Goal: Information Seeking & Learning: Understand process/instructions

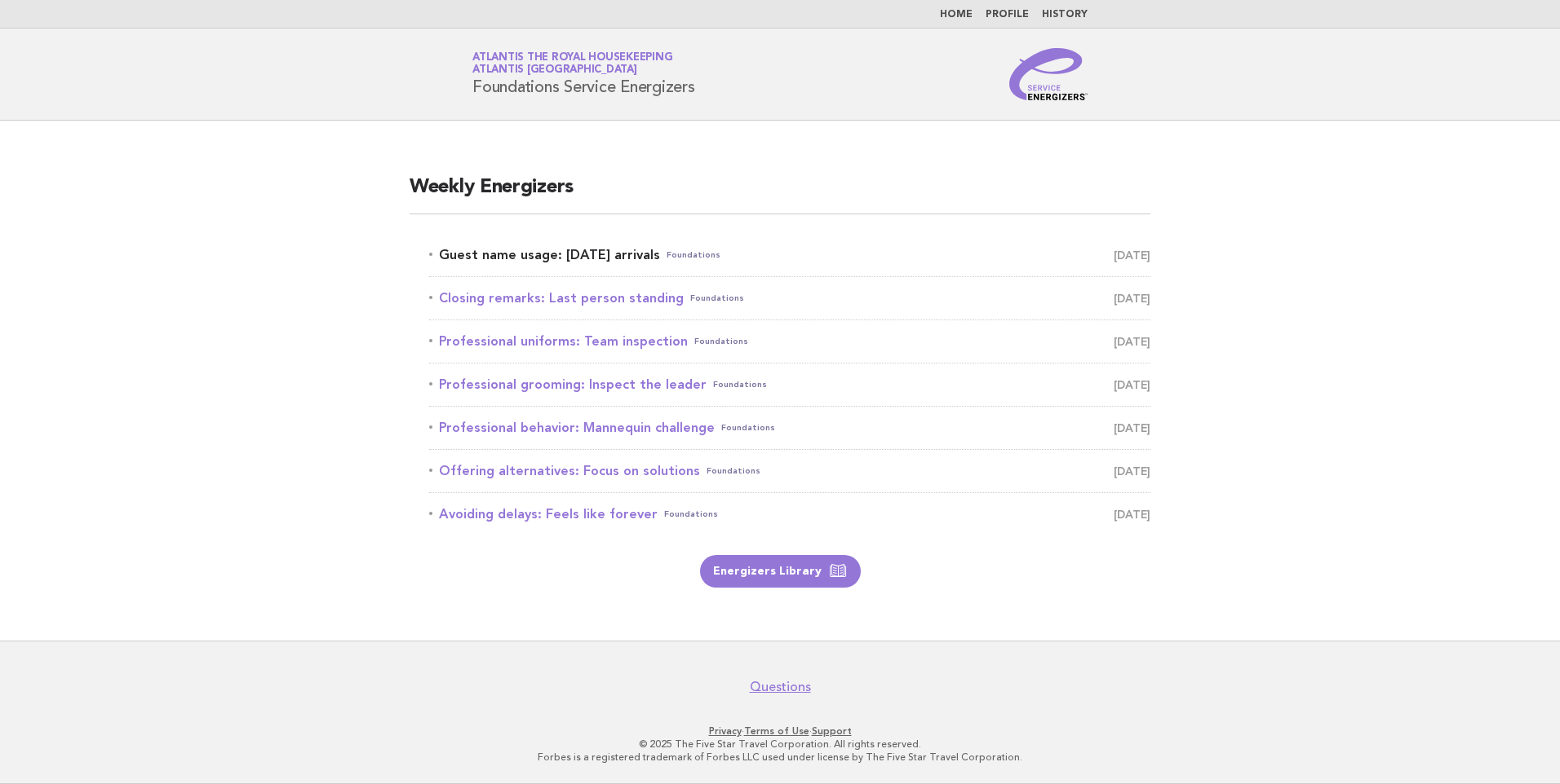
click at [578, 251] on link "Guest name usage: [DATE] arrivals Foundations [DATE]" at bounding box center [789, 254] width 721 height 22
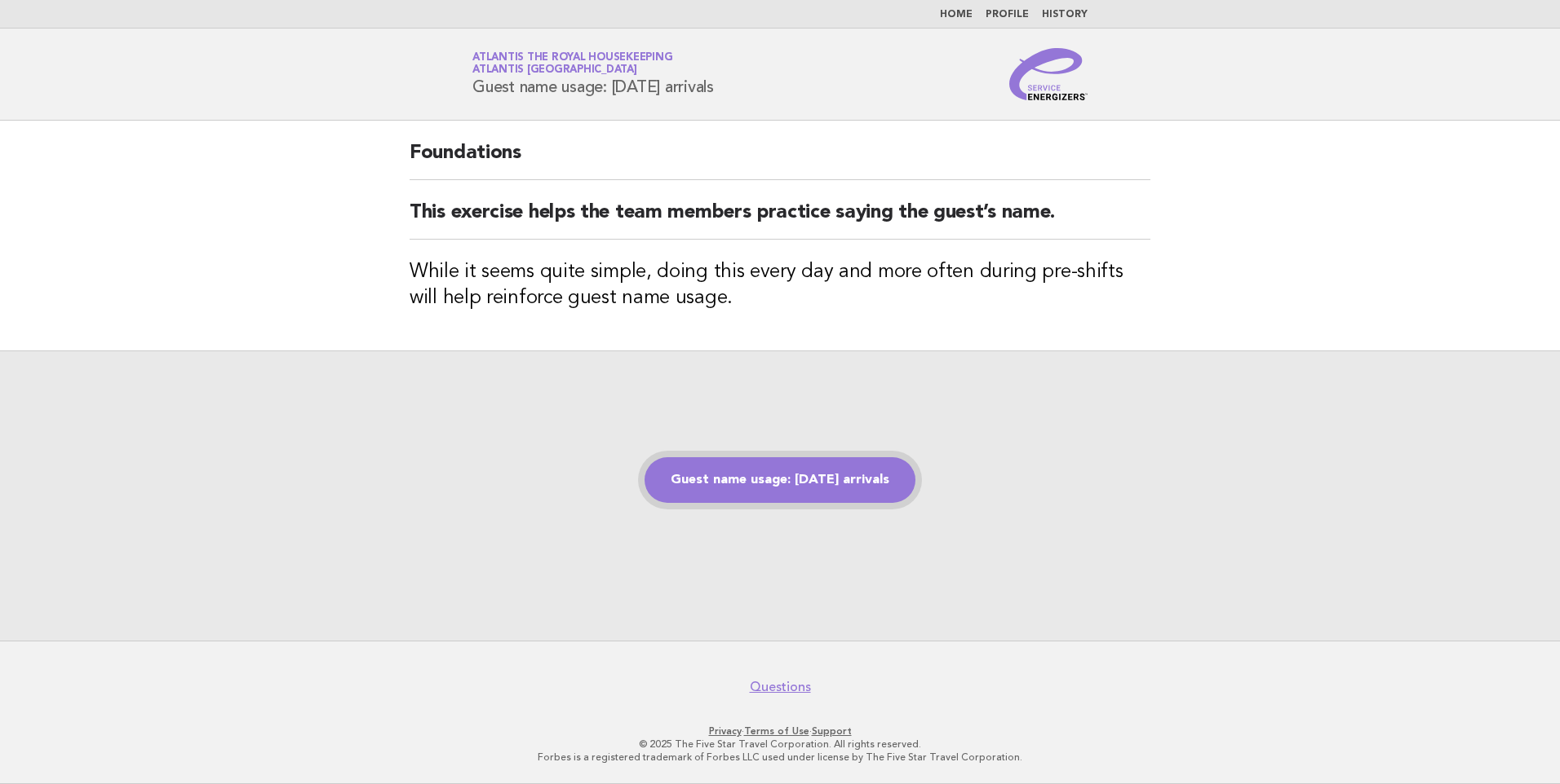
click at [804, 477] on link "Guest name usage: [DATE] arrivals" at bounding box center [780, 480] width 271 height 46
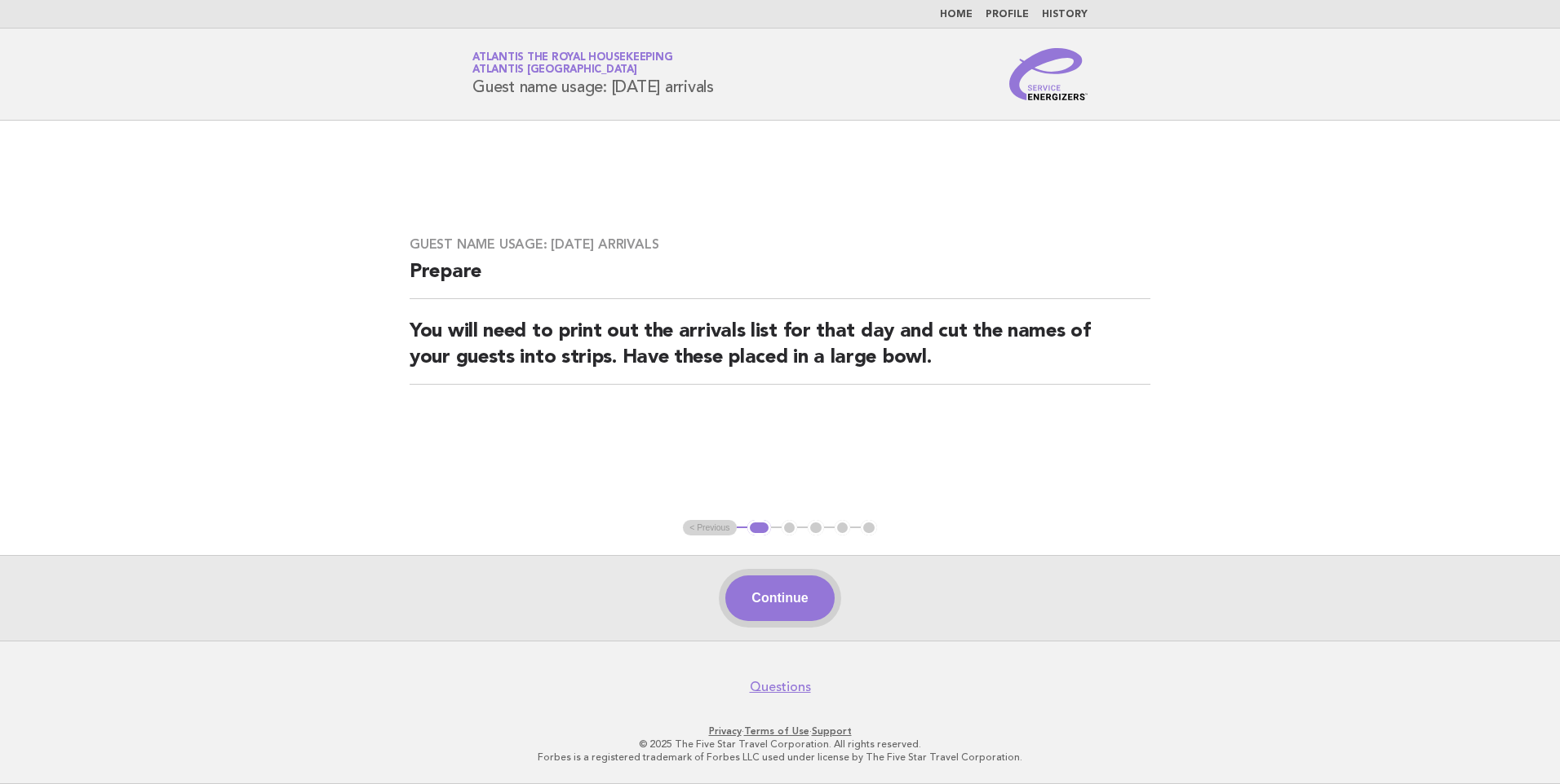
click at [760, 593] on button "Continue" at bounding box center [779, 598] width 108 height 46
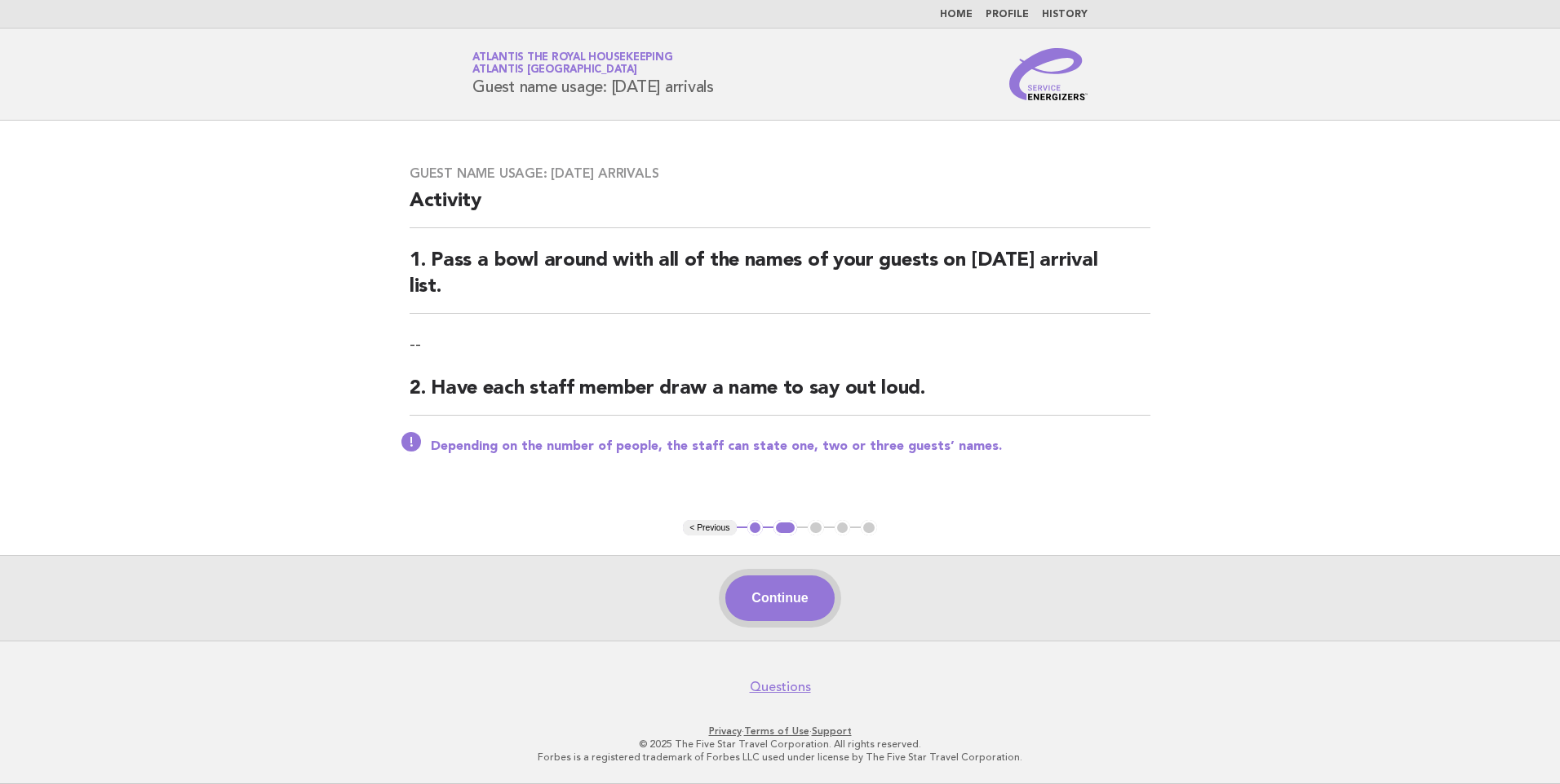
click at [818, 606] on button "Continue" at bounding box center [779, 598] width 108 height 46
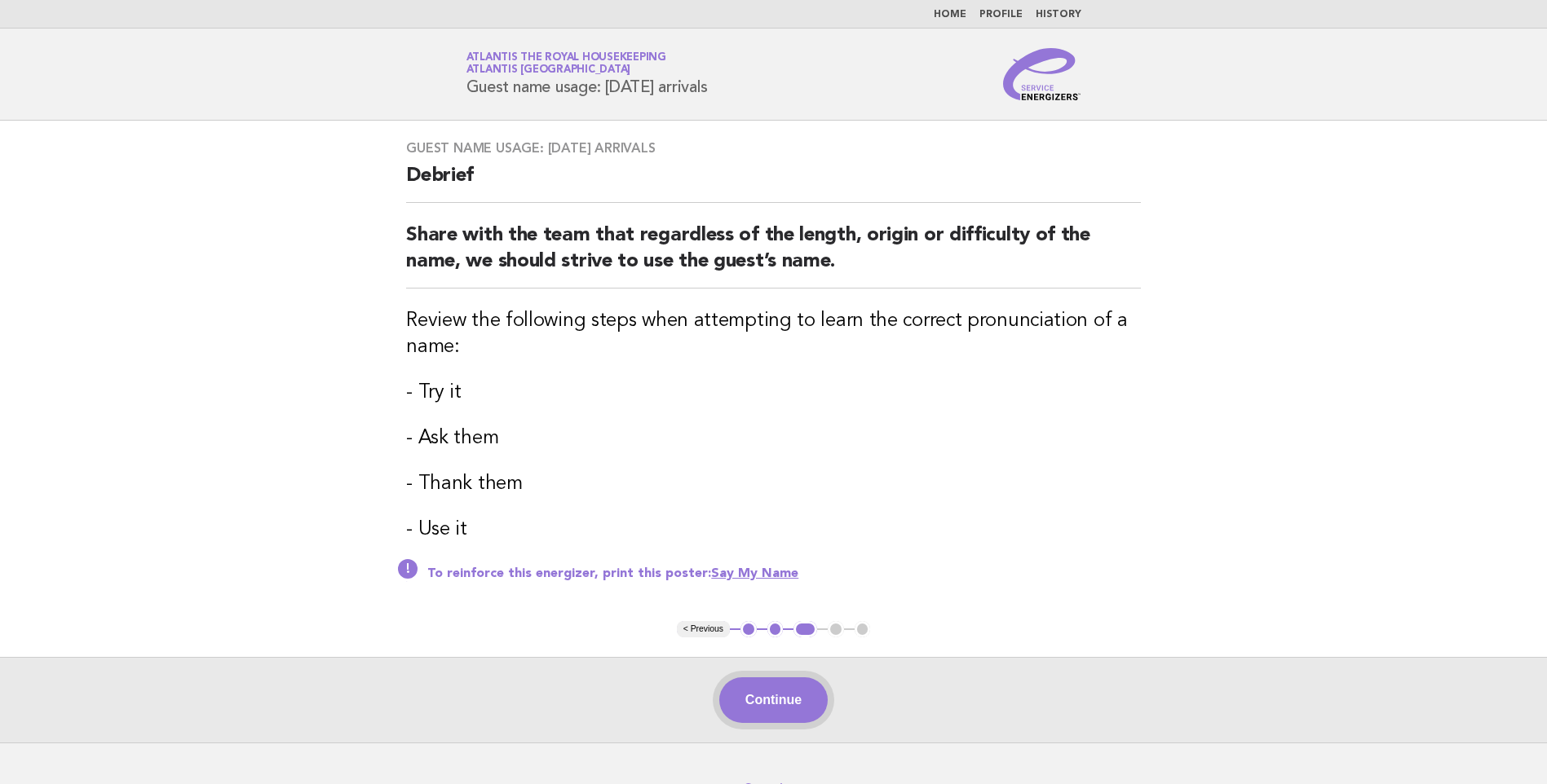
click at [777, 697] on button "Continue" at bounding box center [773, 700] width 108 height 46
